Goal: Download file/media

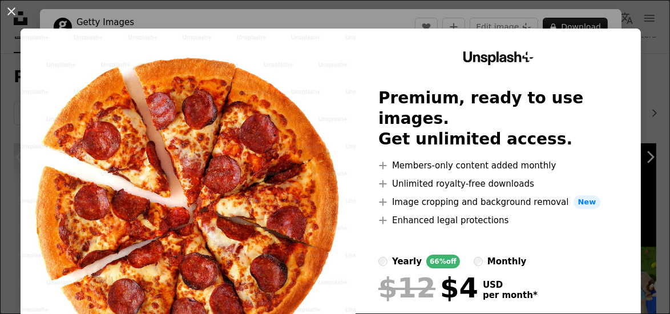
click at [645, 89] on div "An X shape Unsplash+ Premium, ready to use images. Get unlimited access. A plus…" at bounding box center [335, 157] width 670 height 314
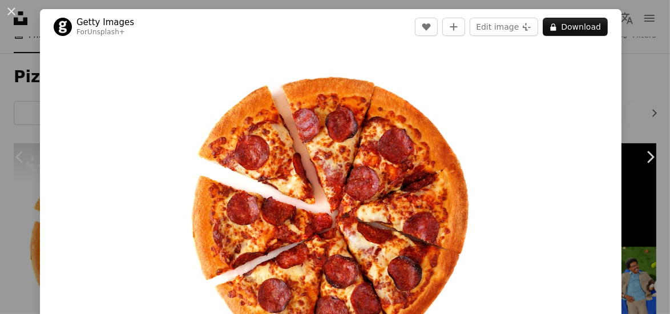
click at [645, 89] on div "An X shape Chevron left Chevron right Getty Images For Unsplash+ A heart A plus…" at bounding box center [335, 157] width 670 height 314
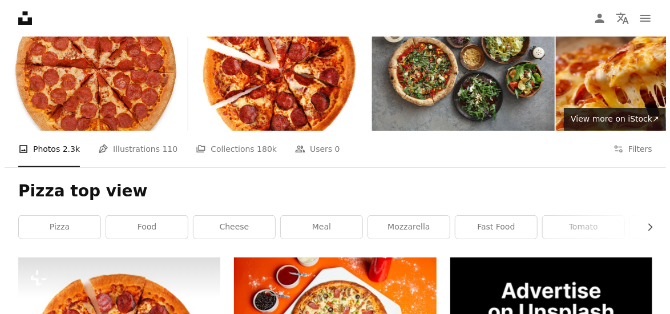
scroll to position [171, 0]
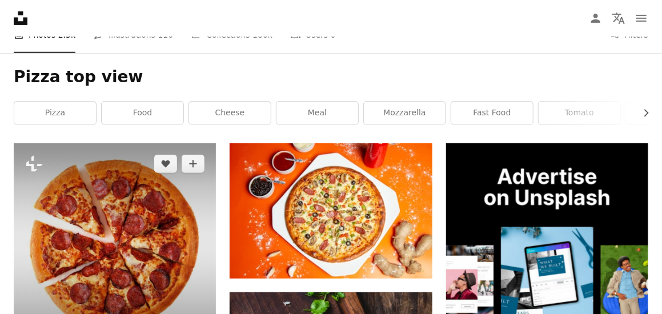
click at [153, 163] on img at bounding box center [115, 244] width 202 height 202
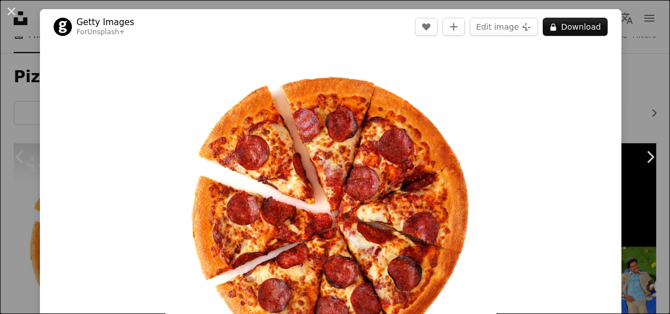
scroll to position [57, 0]
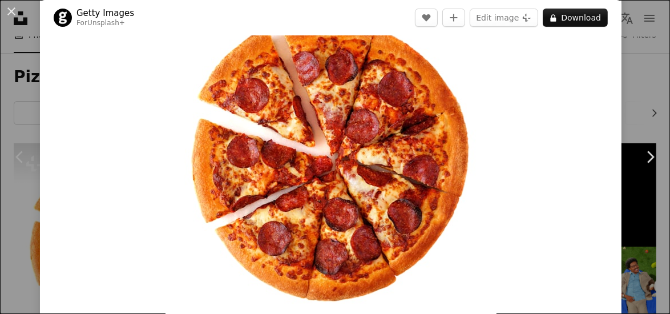
click at [315, 159] on img "Zoom in on this image" at bounding box center [331, 158] width 331 height 331
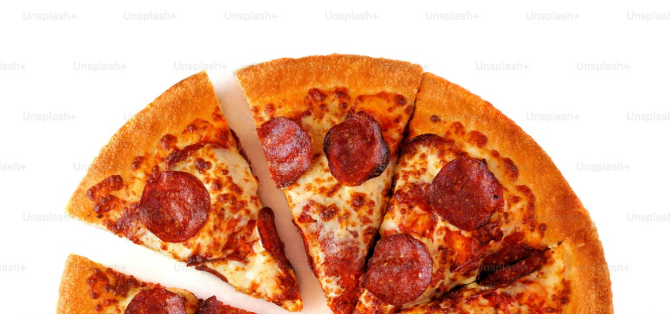
scroll to position [170, 0]
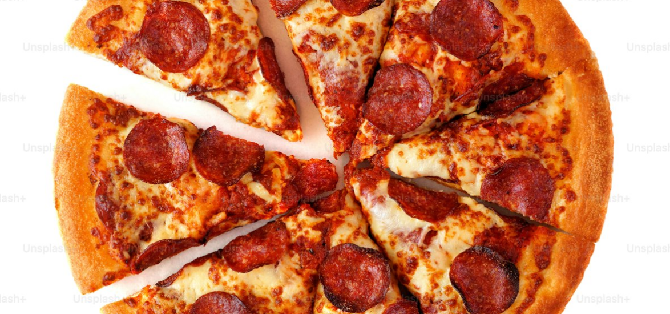
click at [315, 159] on img "Zoom out on this image" at bounding box center [335, 165] width 672 height 672
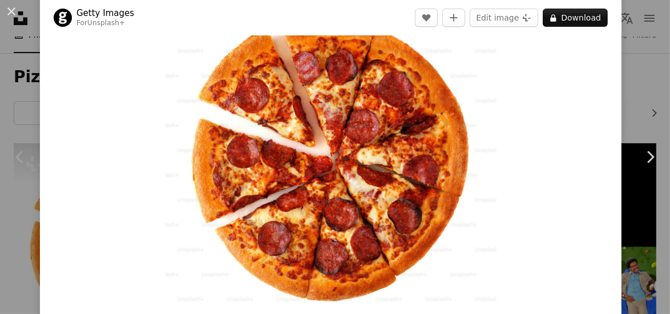
click at [240, 196] on img "Zoom in on this image" at bounding box center [331, 158] width 331 height 331
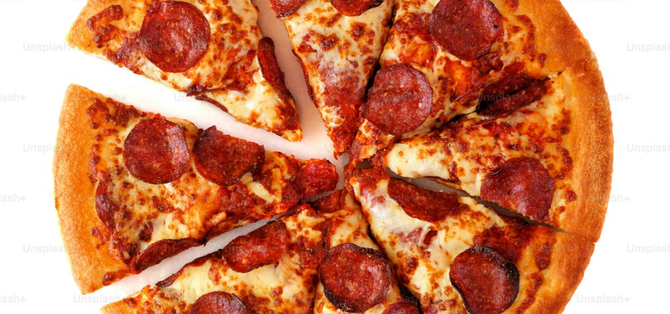
scroll to position [0, 0]
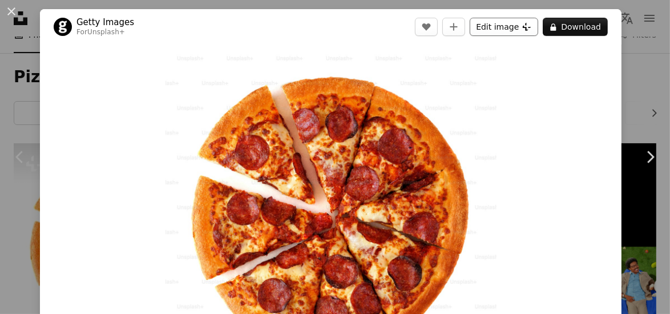
click at [512, 29] on button "Edit image Plus sign for Unsplash+" at bounding box center [504, 27] width 69 height 18
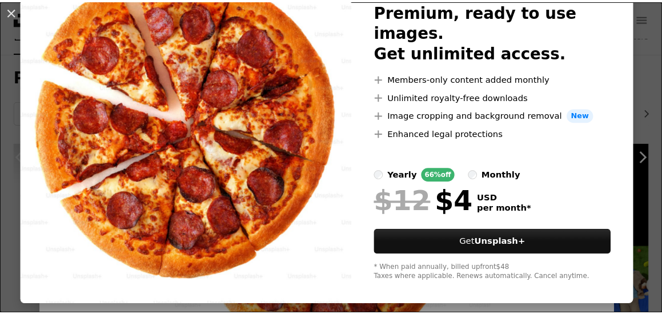
scroll to position [30, 0]
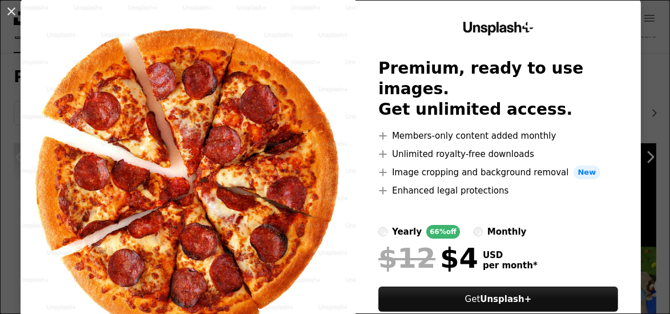
click at [640, 28] on div "An X shape Unsplash+ Premium, ready to use images. Get unlimited access. A plus…" at bounding box center [335, 157] width 670 height 314
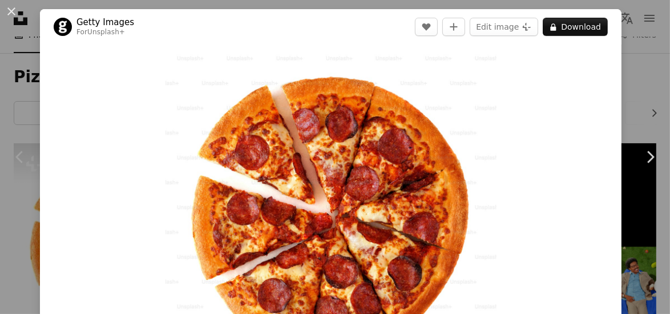
click at [640, 29] on div "An X shape Chevron left Chevron right Getty Images For Unsplash+ A heart A plus…" at bounding box center [335, 157] width 670 height 314
